Goal: Task Accomplishment & Management: Use online tool/utility

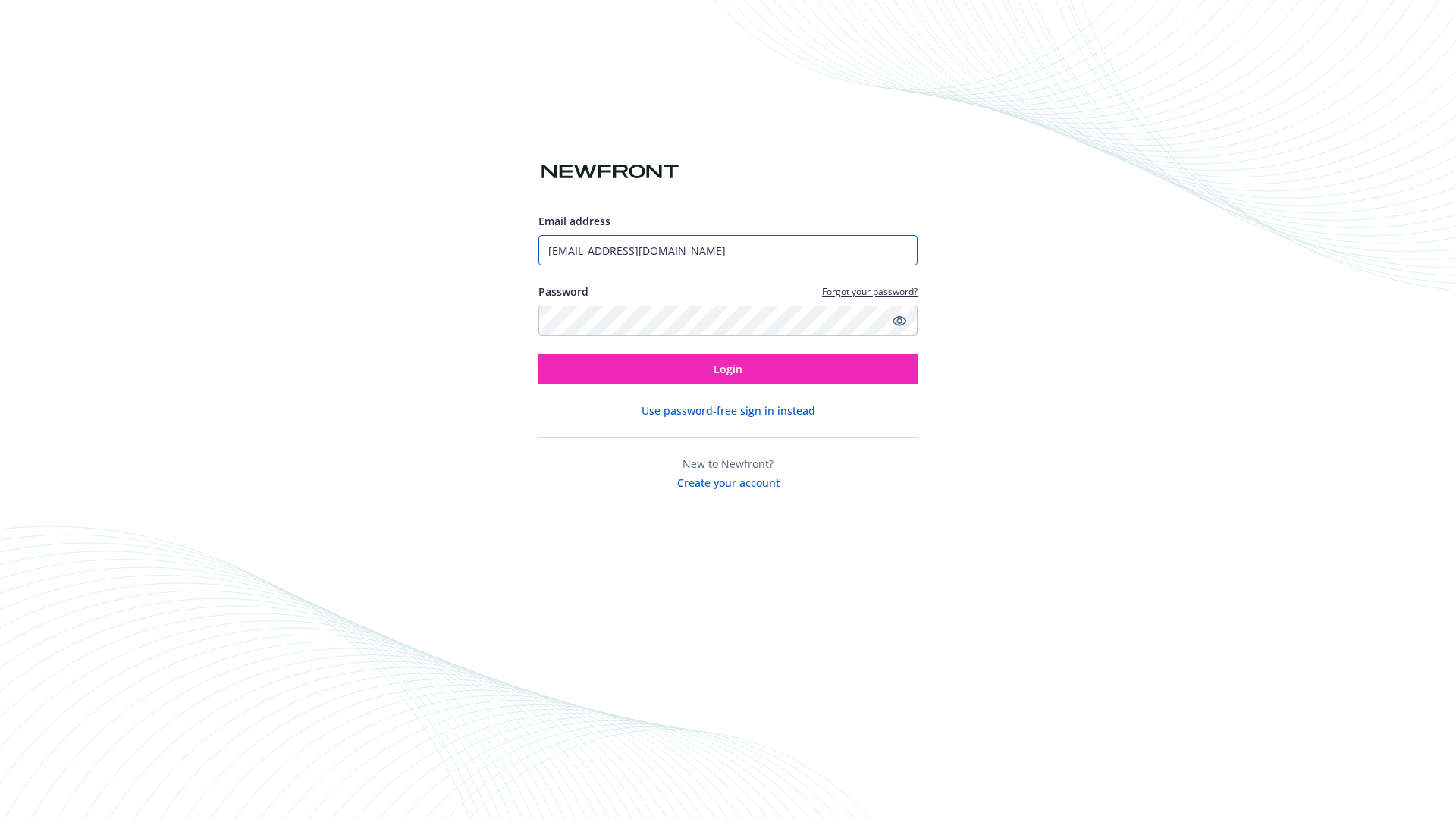
type input "[EMAIL_ADDRESS][DOMAIN_NAME]"
click at [728, 369] on span "Login" at bounding box center [728, 368] width 28 height 14
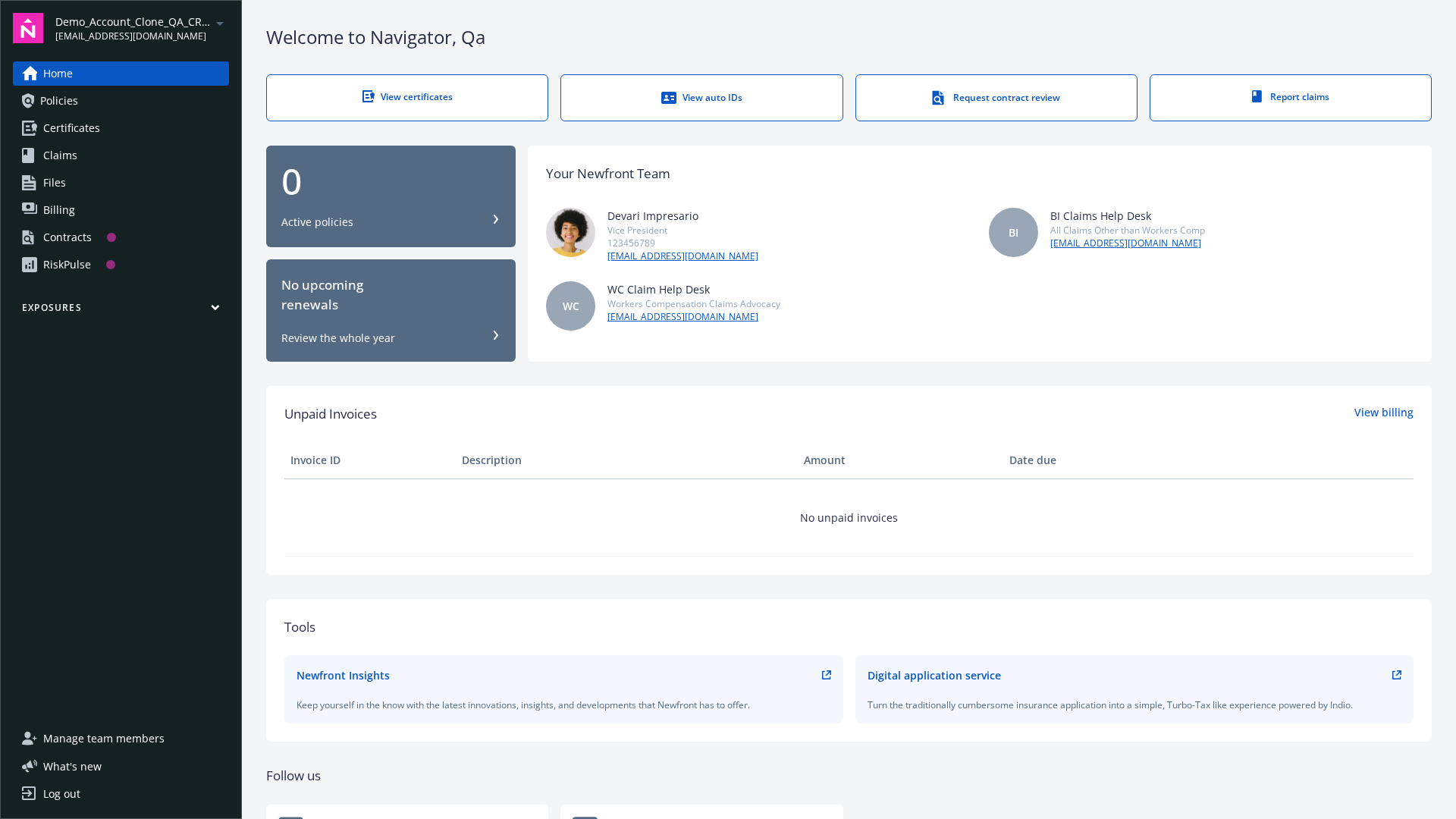
click at [141, 28] on span "Demo_Account_Clone_QA_CR_Tests_Prospect" at bounding box center [133, 21] width 156 height 16
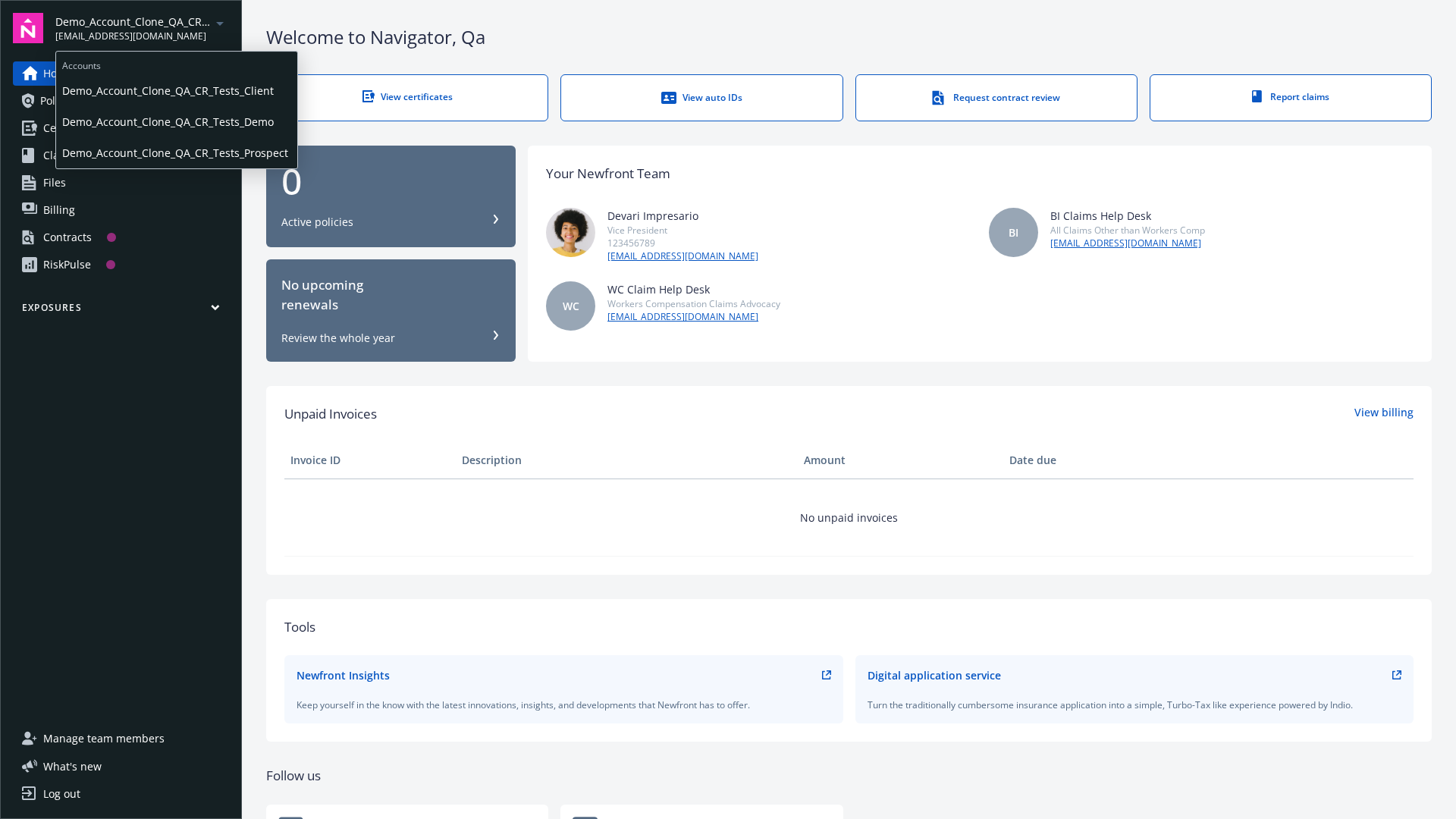
click at [176, 90] on span "Demo_Account_Clone_QA_CR_Tests_Client" at bounding box center [177, 90] width 229 height 31
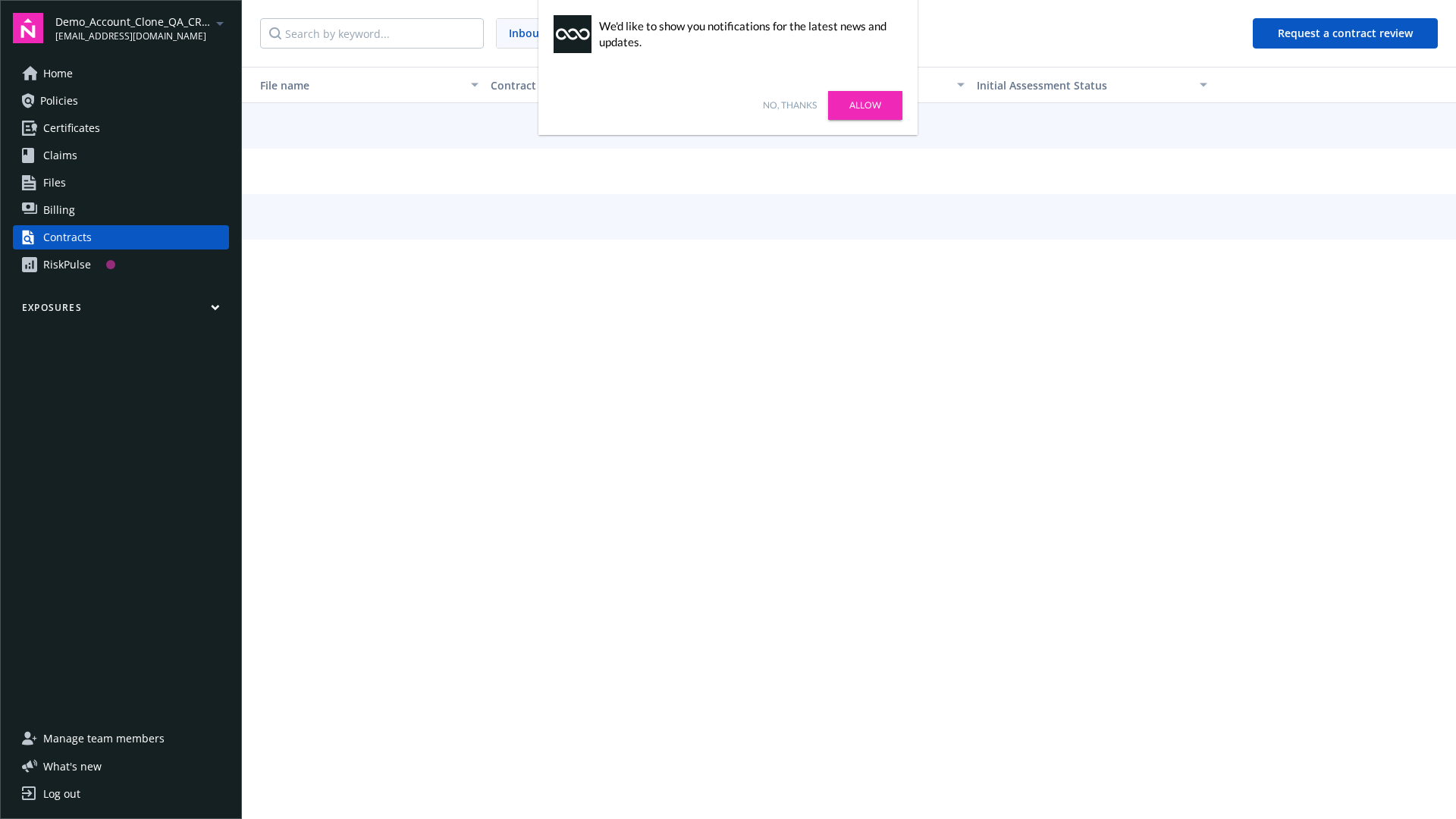
click at [790, 105] on link "No, thanks" at bounding box center [790, 105] width 54 height 13
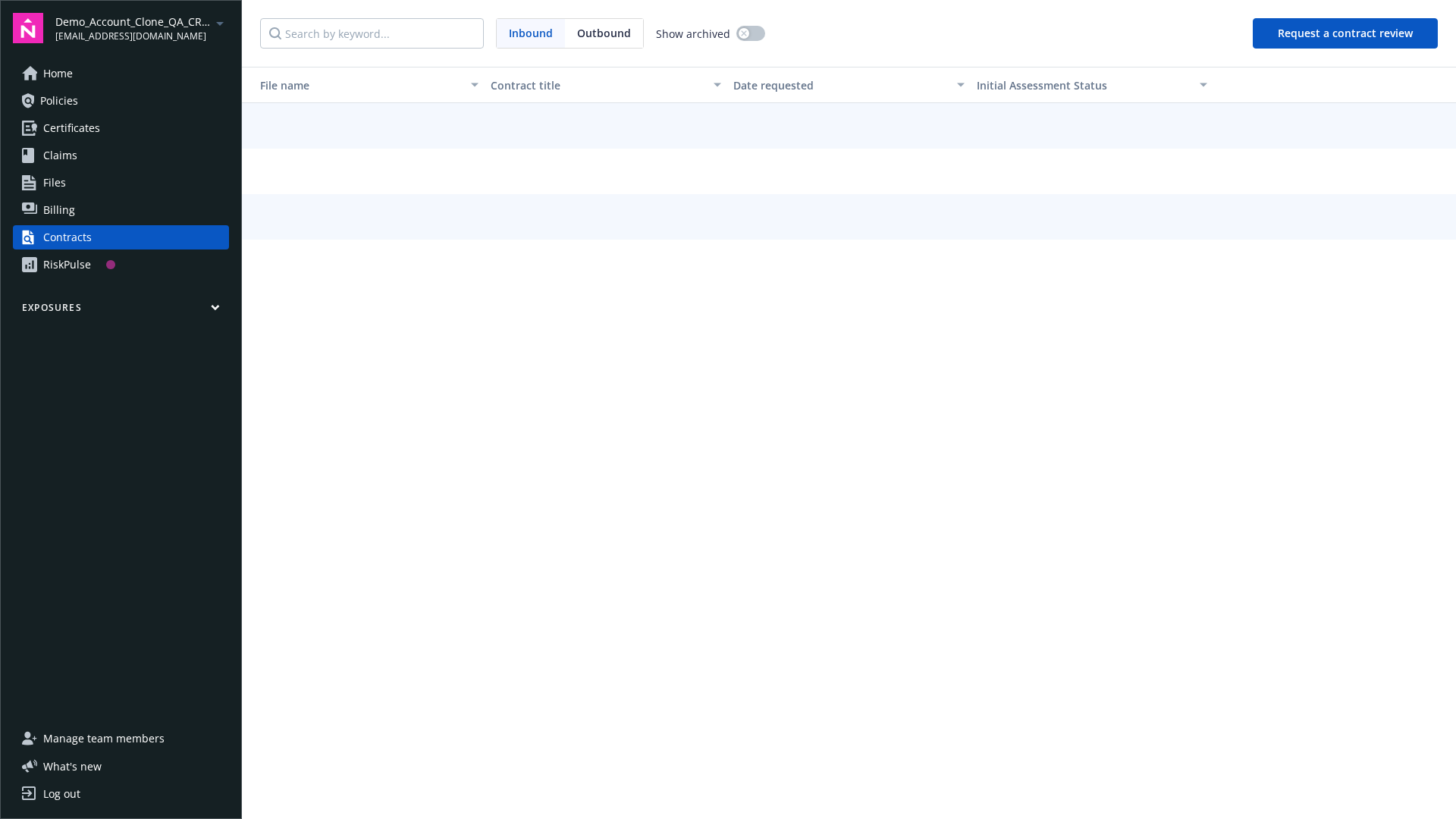
click at [1346, 33] on button "Request a contract review" at bounding box center [1345, 33] width 185 height 30
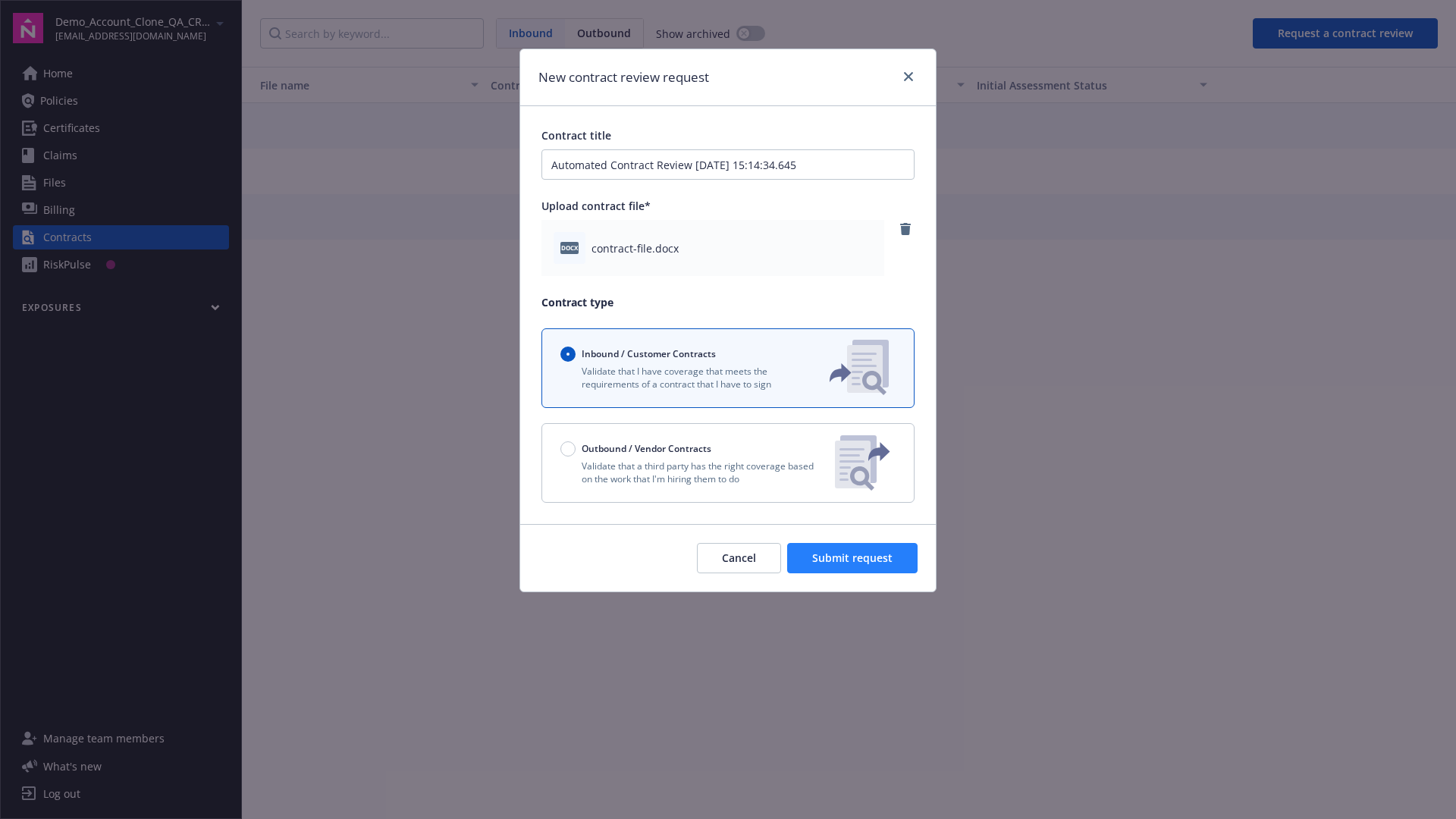
type input "Automated Contract Review 09-17-2025 15:14:34.645"
click at [853, 558] on span "Submit request" at bounding box center [852, 557] width 81 height 14
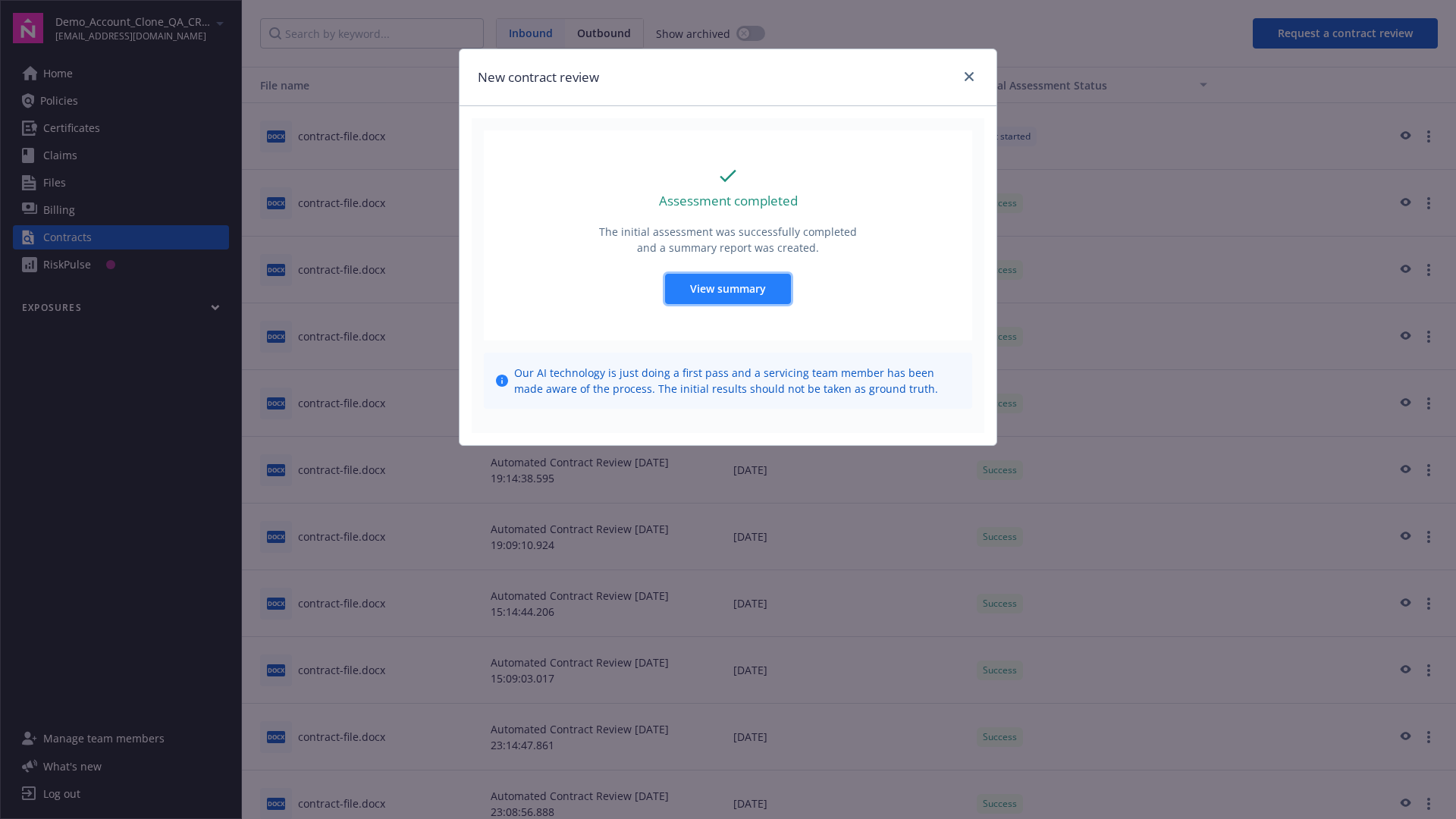
click at [727, 289] on span "View summary" at bounding box center [728, 288] width 76 height 14
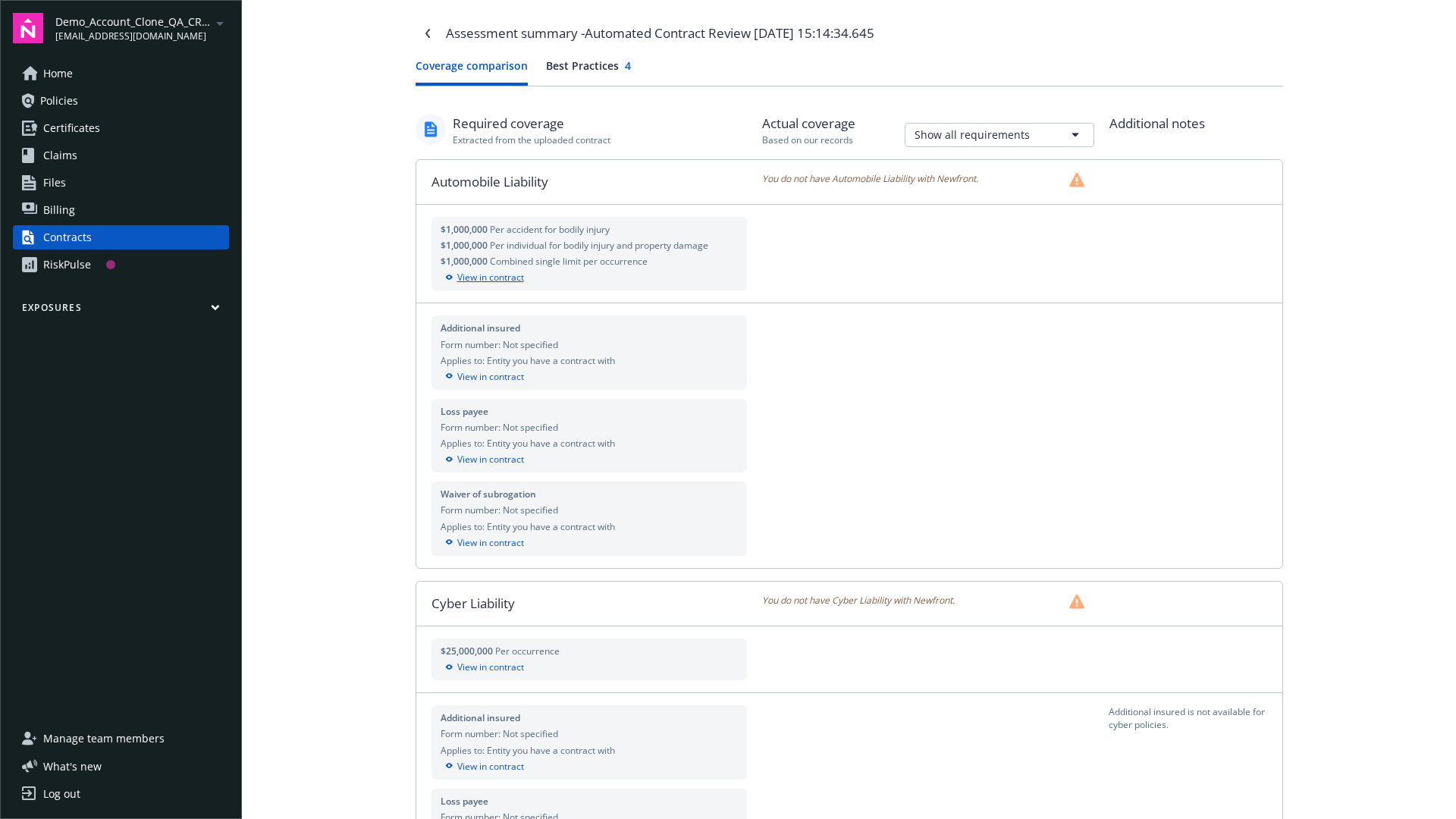
click at [588, 277] on div "View in contract" at bounding box center [589, 277] width 298 height 13
